Goal: Communication & Community: Answer question/provide support

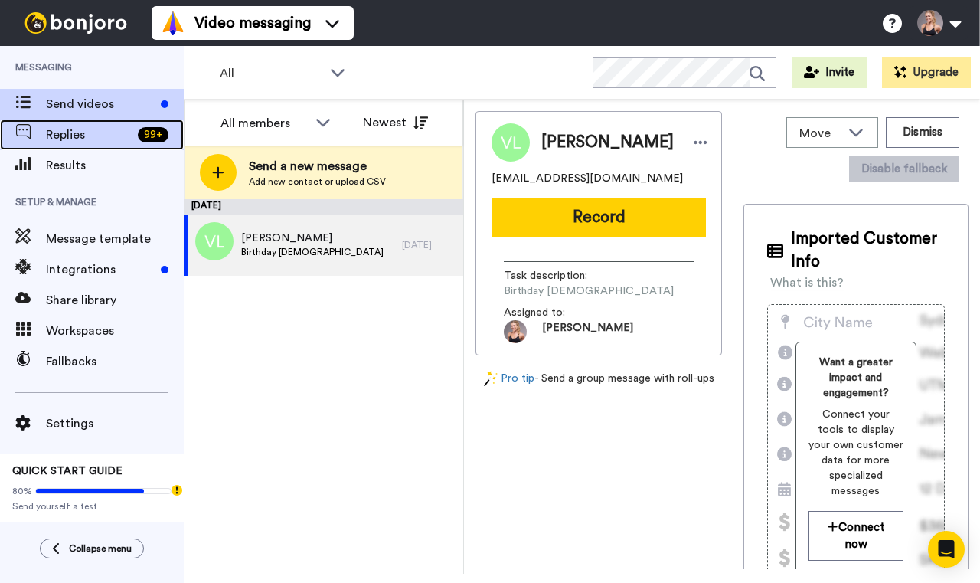
click at [116, 137] on span "Replies" at bounding box center [89, 135] width 86 height 18
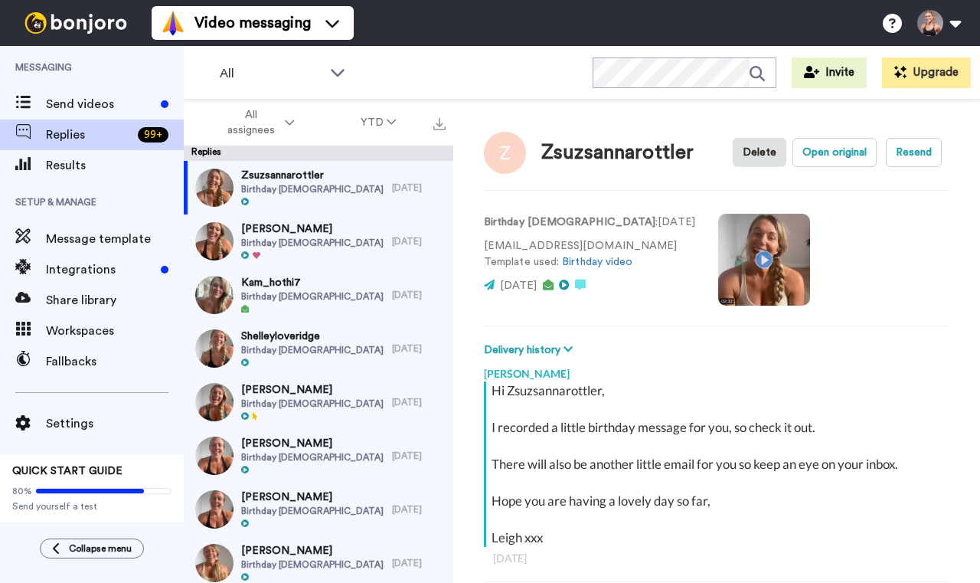
scroll to position [54, 0]
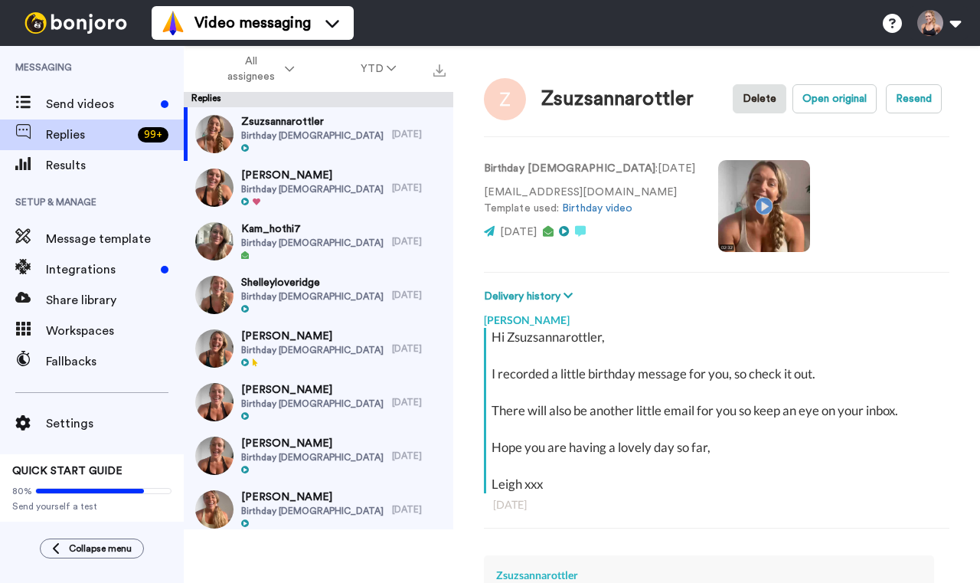
type textarea "x"
